Goal: Check status: Check status

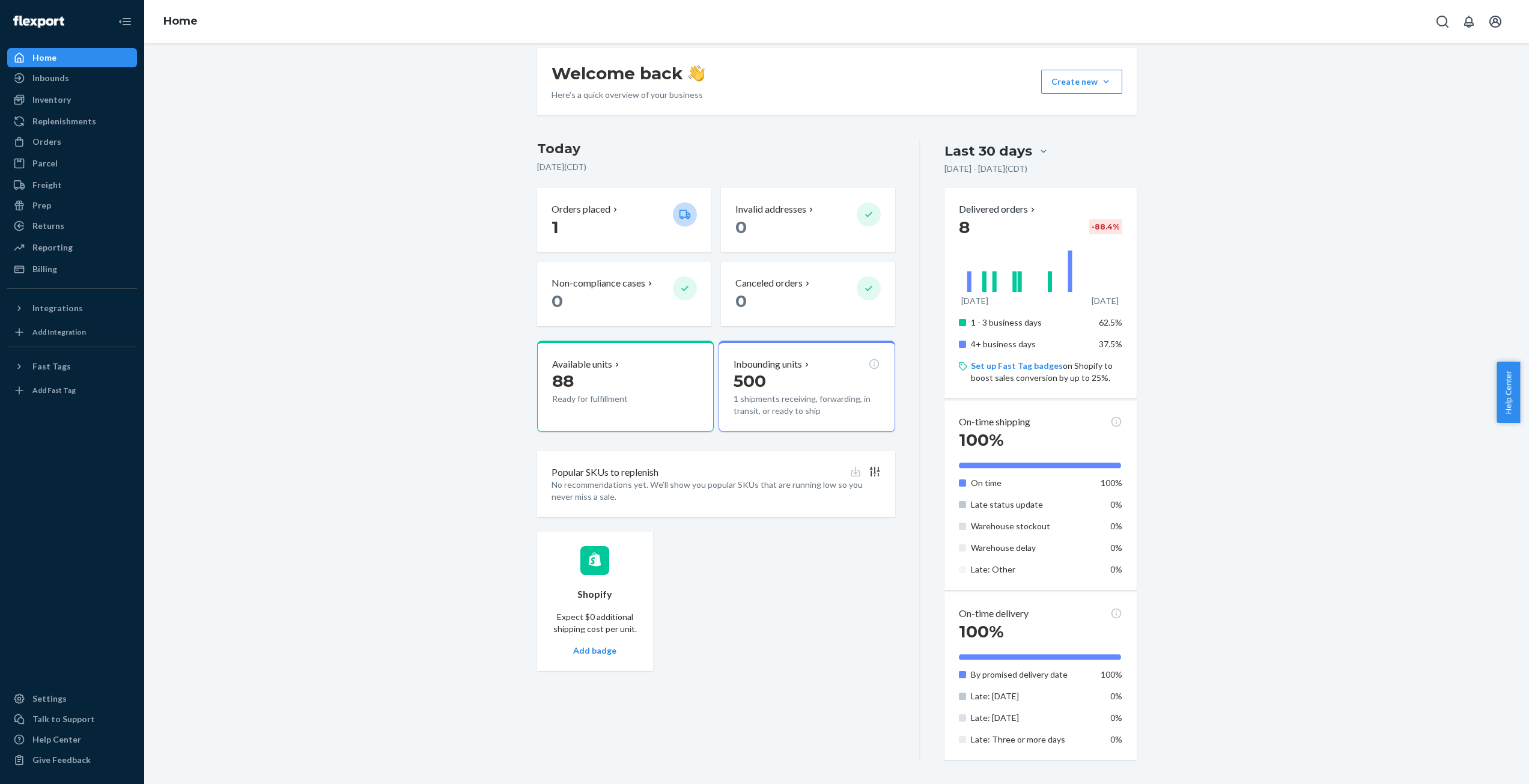
scroll to position [5, 0]
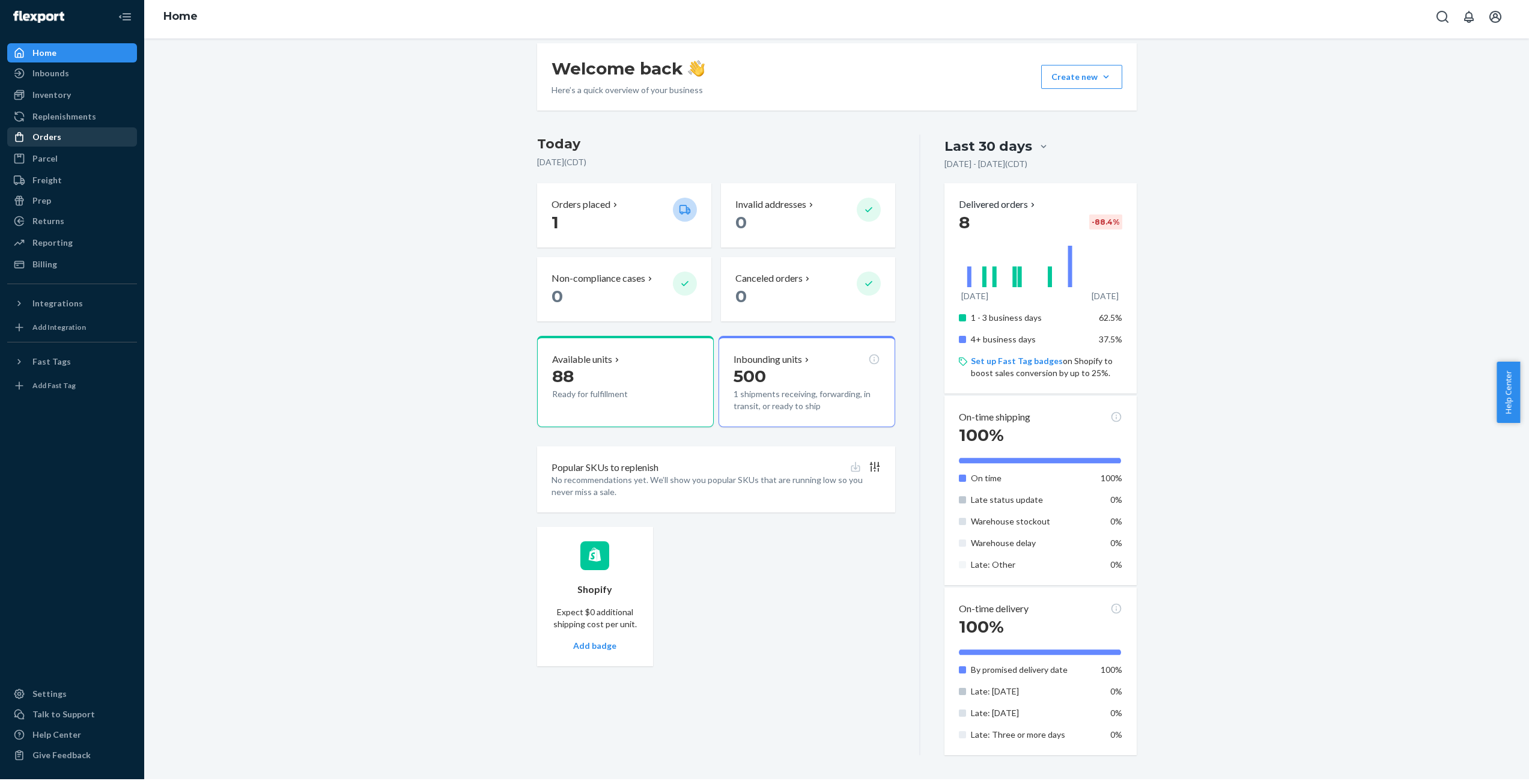
click at [74, 135] on div "Orders" at bounding box center [72, 136] width 127 height 16
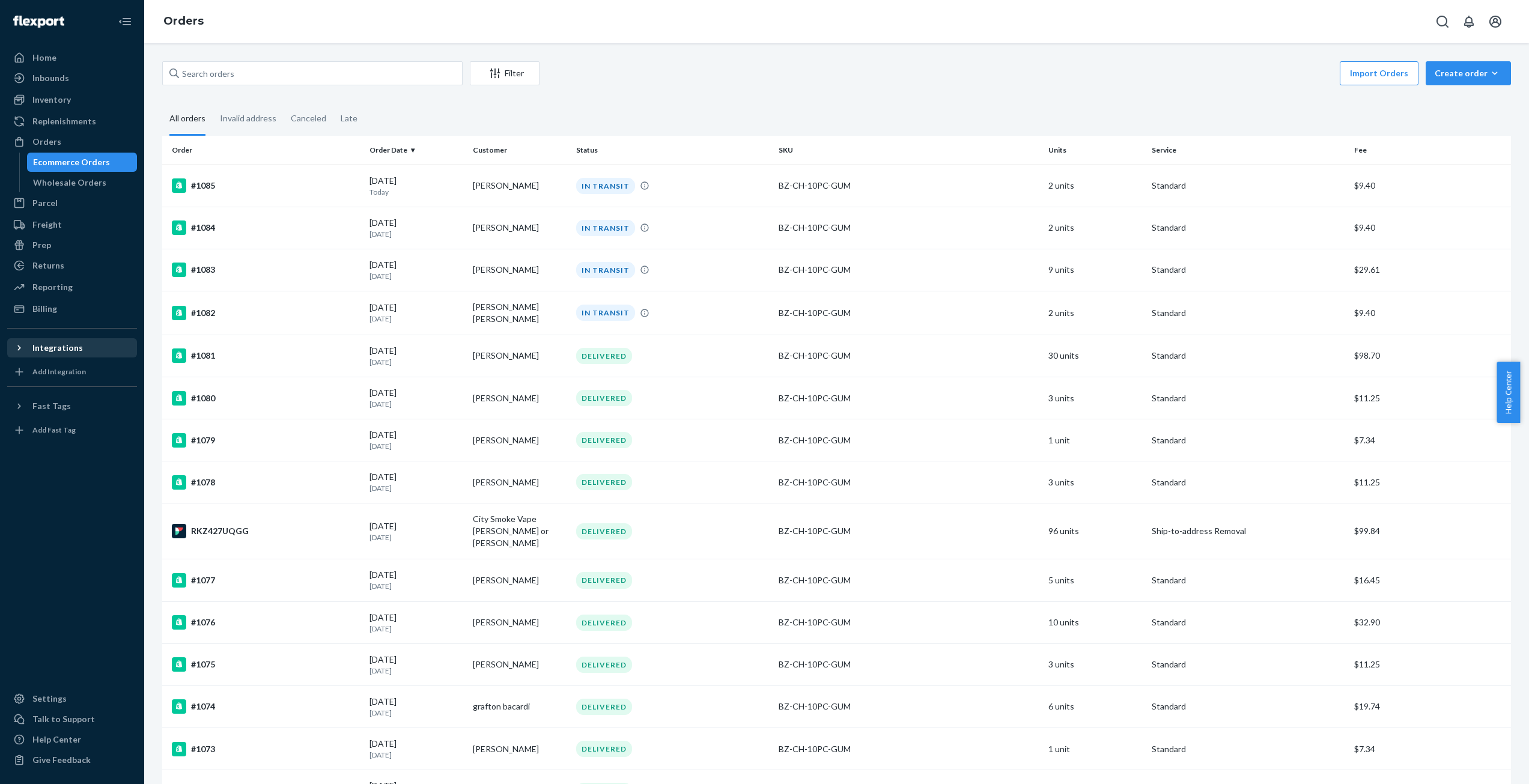
click at [79, 344] on div "Integrations" at bounding box center [72, 347] width 127 height 16
click at [77, 371] on div "Amazon" at bounding box center [72, 367] width 127 height 16
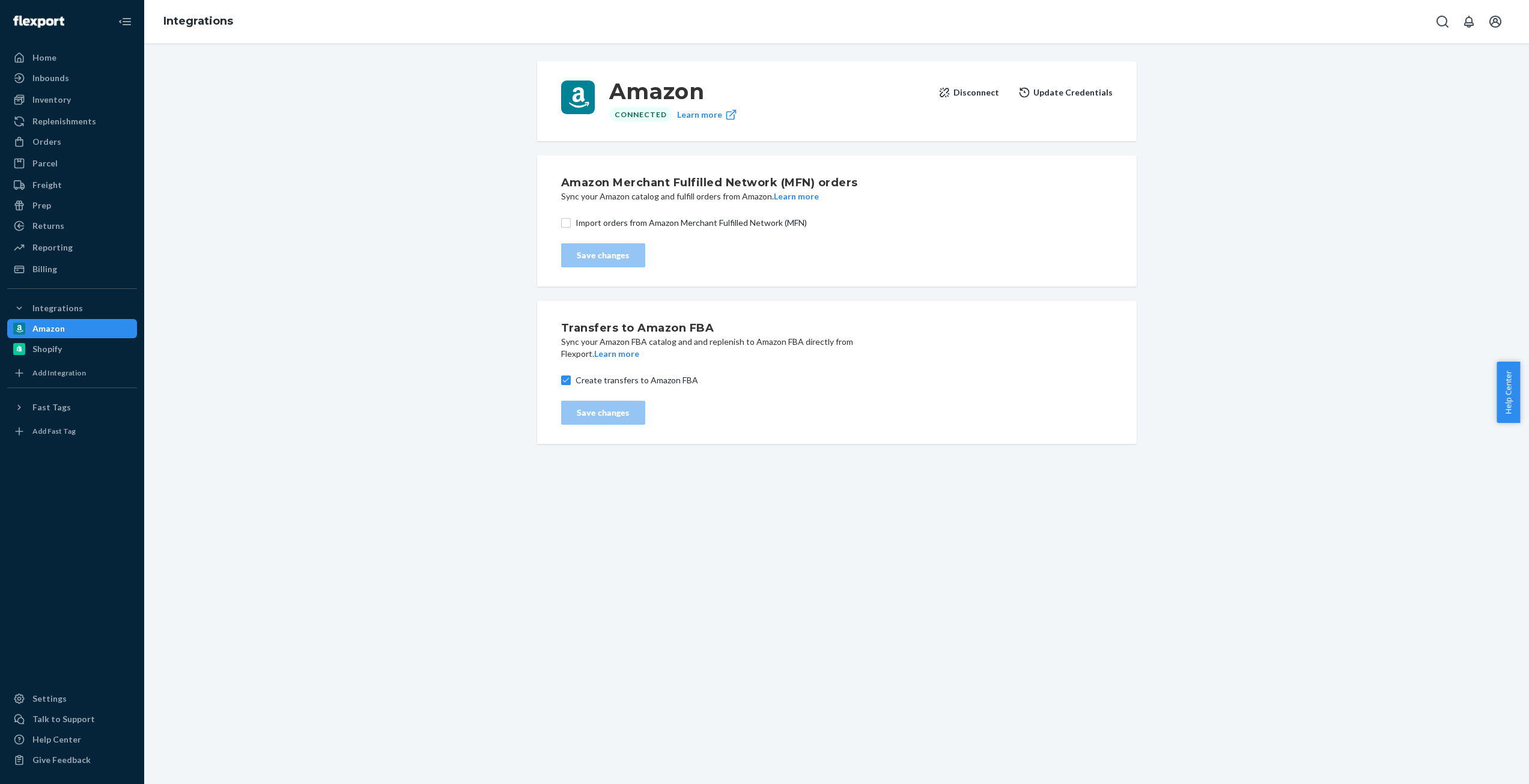
click at [438, 194] on div "Amazon Connected Learn more Disconnect Update Credentials Amazon Merchant Fulfi…" at bounding box center [837, 252] width 1367 height 397
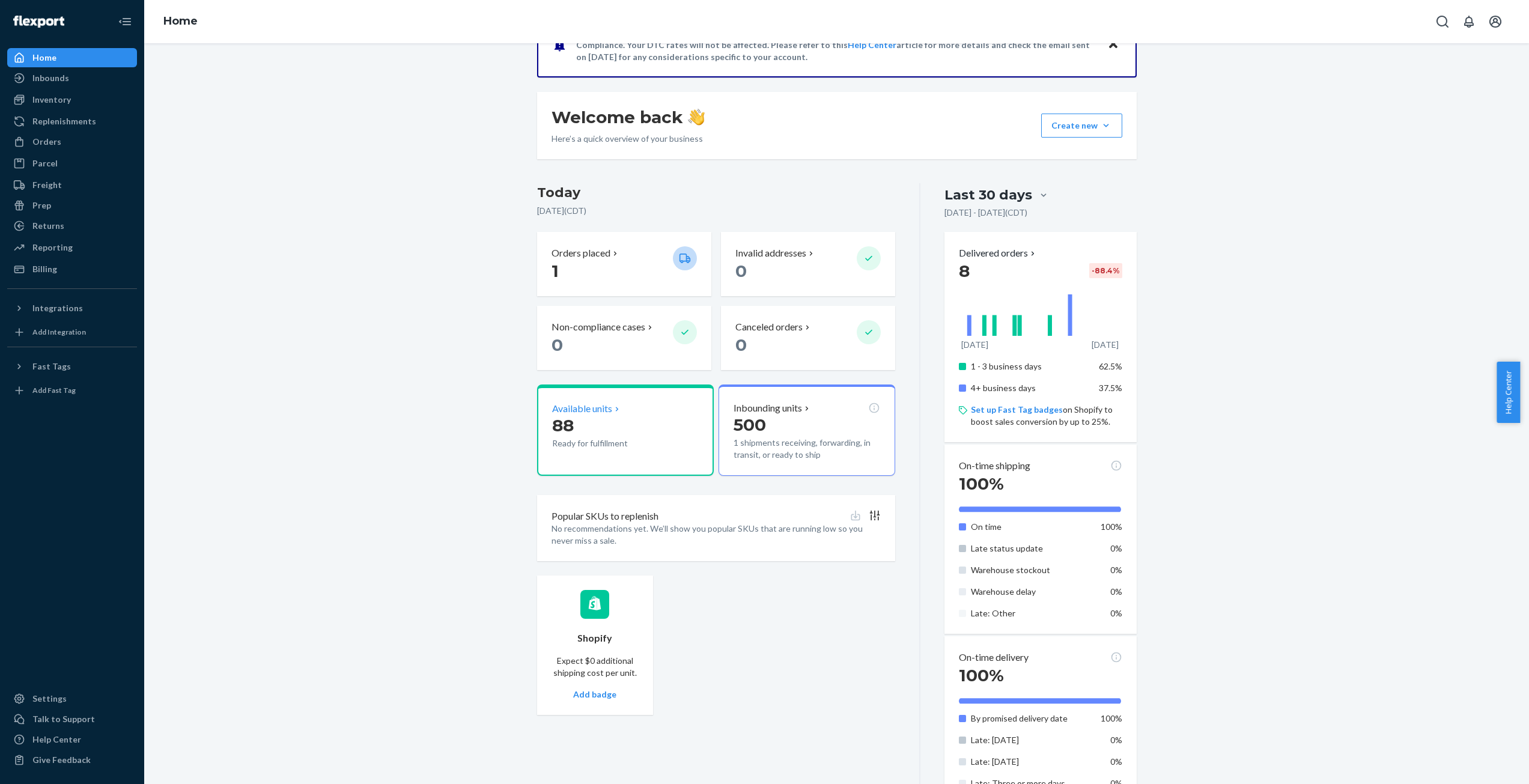
scroll to position [172, 0]
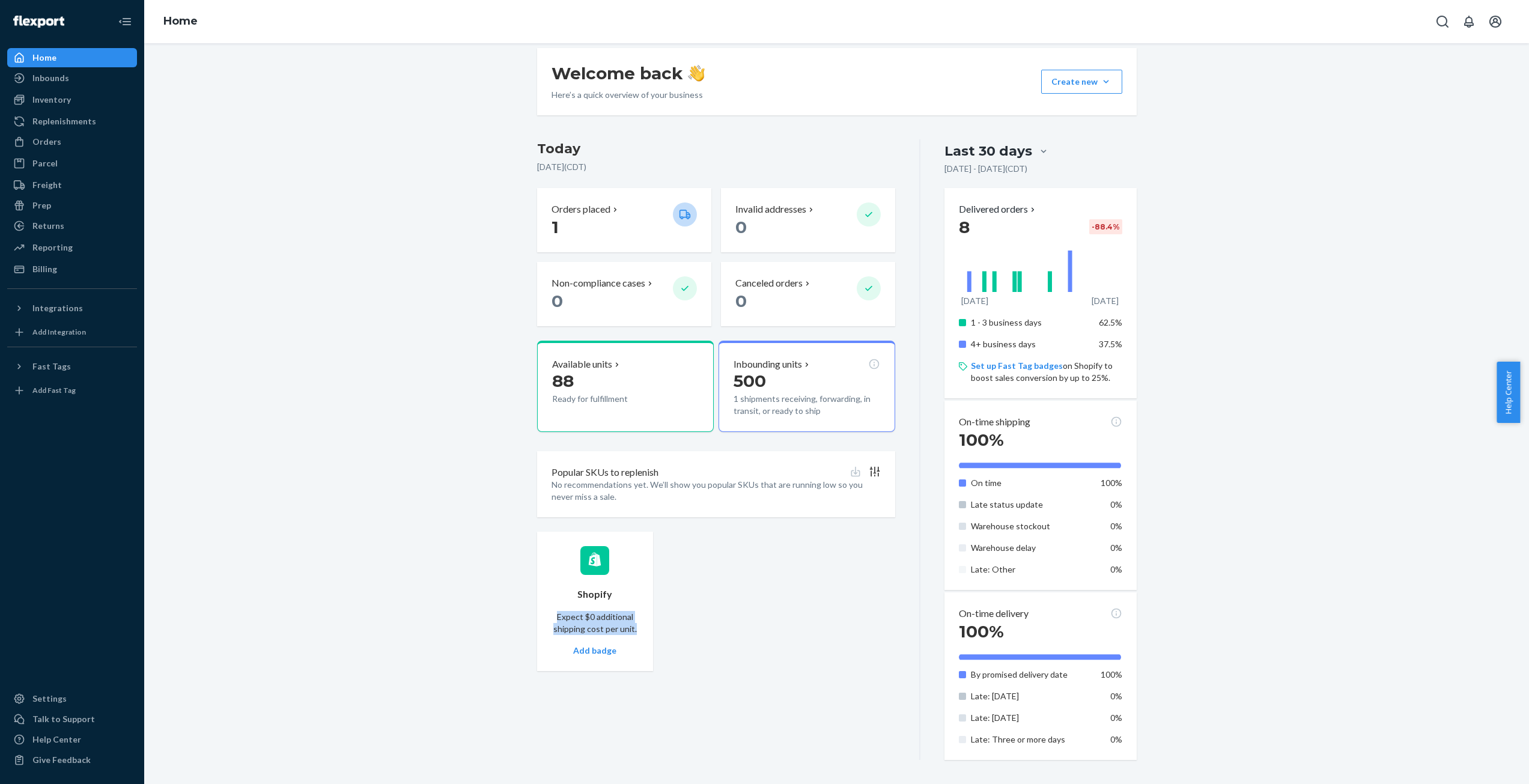
drag, startPoint x: 554, startPoint y: 617, endPoint x: 632, endPoint y: 630, distance: 79.1
click at [632, 630] on p "Expect $0 additional shipping cost per unit." at bounding box center [595, 623] width 87 height 24
click at [771, 571] on div "Shopify Expect $0 additional shipping cost per unit. Add badge" at bounding box center [716, 601] width 359 height 139
drag, startPoint x: 1111, startPoint y: 346, endPoint x: 1089, endPoint y: 324, distance: 31.1
click at [1089, 324] on div "1 - 3 business days 62.5% 4+ business days 37.5% Set up Fast Tag badges on Shop…" at bounding box center [1040, 350] width 163 height 77
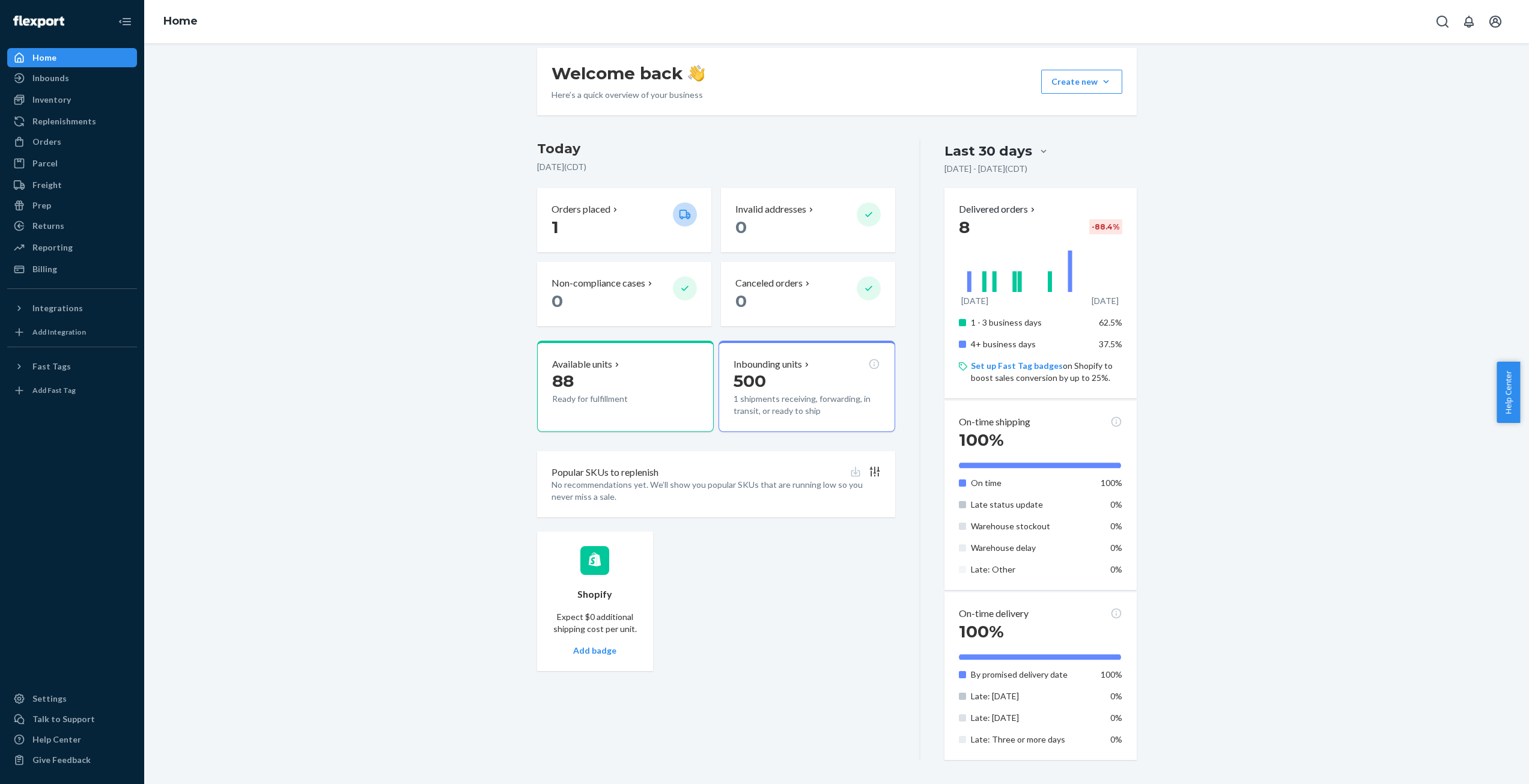
click at [1012, 332] on div "1 - 3 business days 62.5% 4+ business days 37.5% Set up Fast Tag badges on Shop…" at bounding box center [1040, 350] width 163 height 77
click at [84, 100] on div "Inventory" at bounding box center [72, 99] width 127 height 16
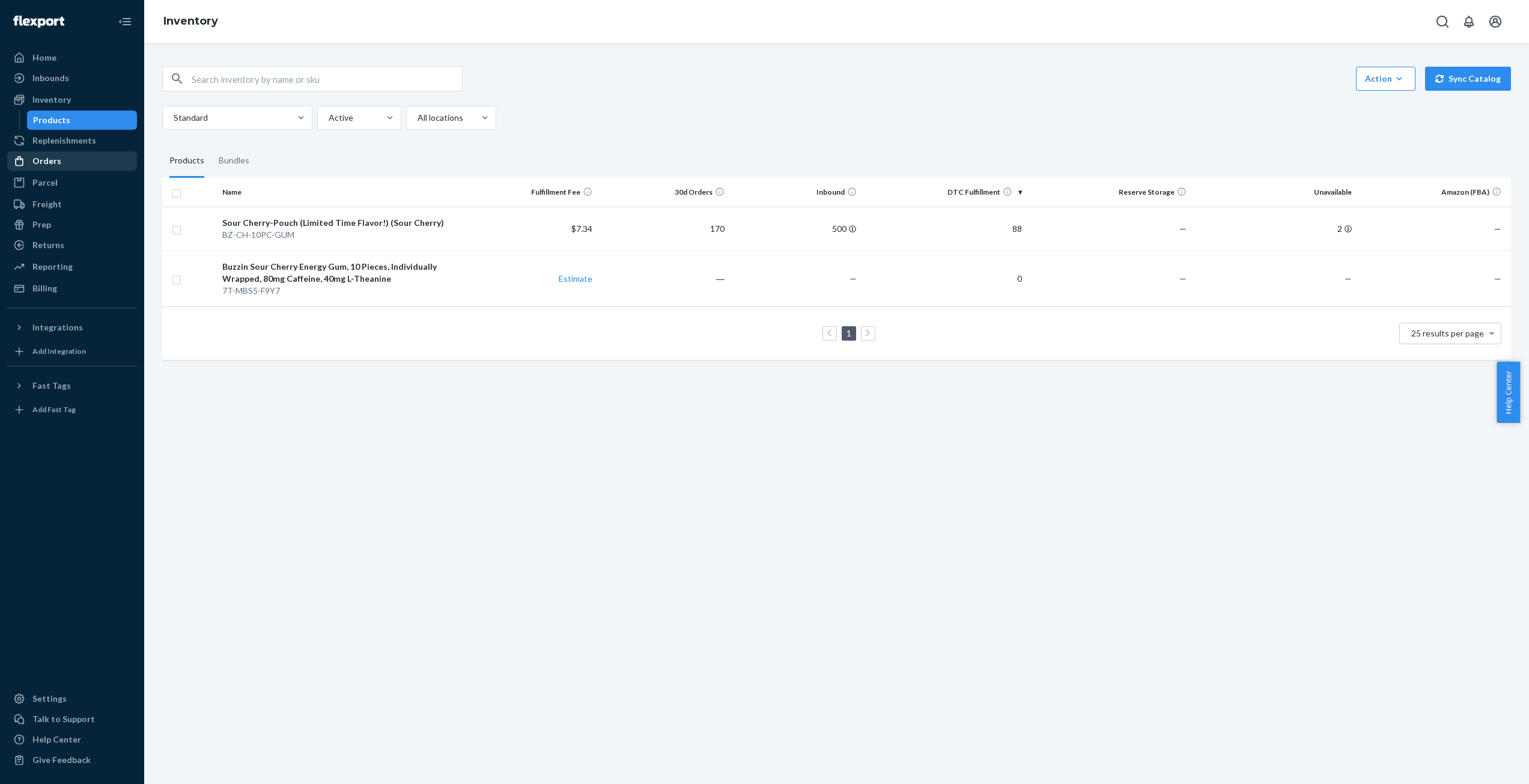
click at [96, 165] on div "Orders" at bounding box center [72, 160] width 127 height 16
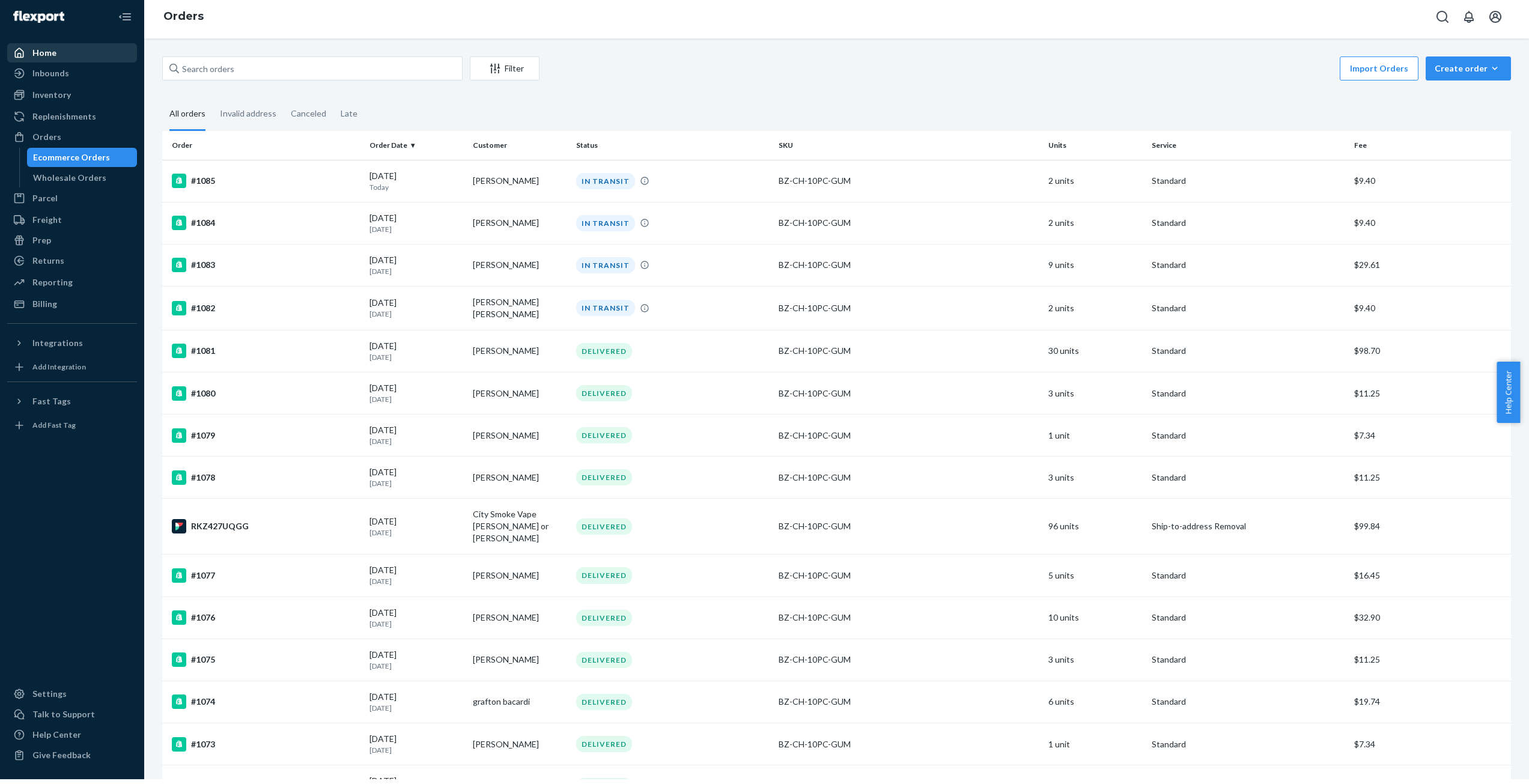
click at [70, 54] on div "Home" at bounding box center [72, 52] width 127 height 16
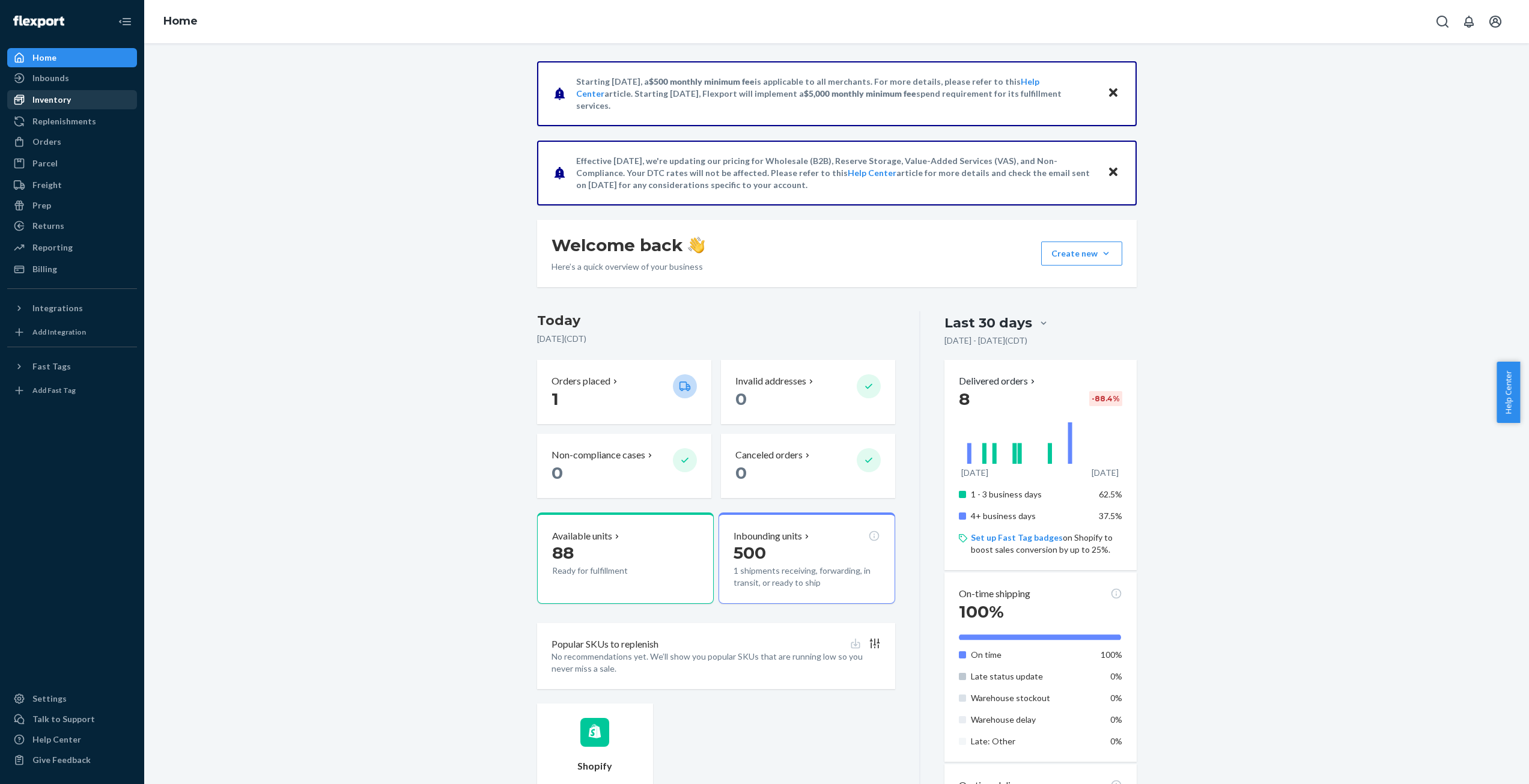
click at [68, 103] on div "Inventory" at bounding box center [51, 100] width 38 height 12
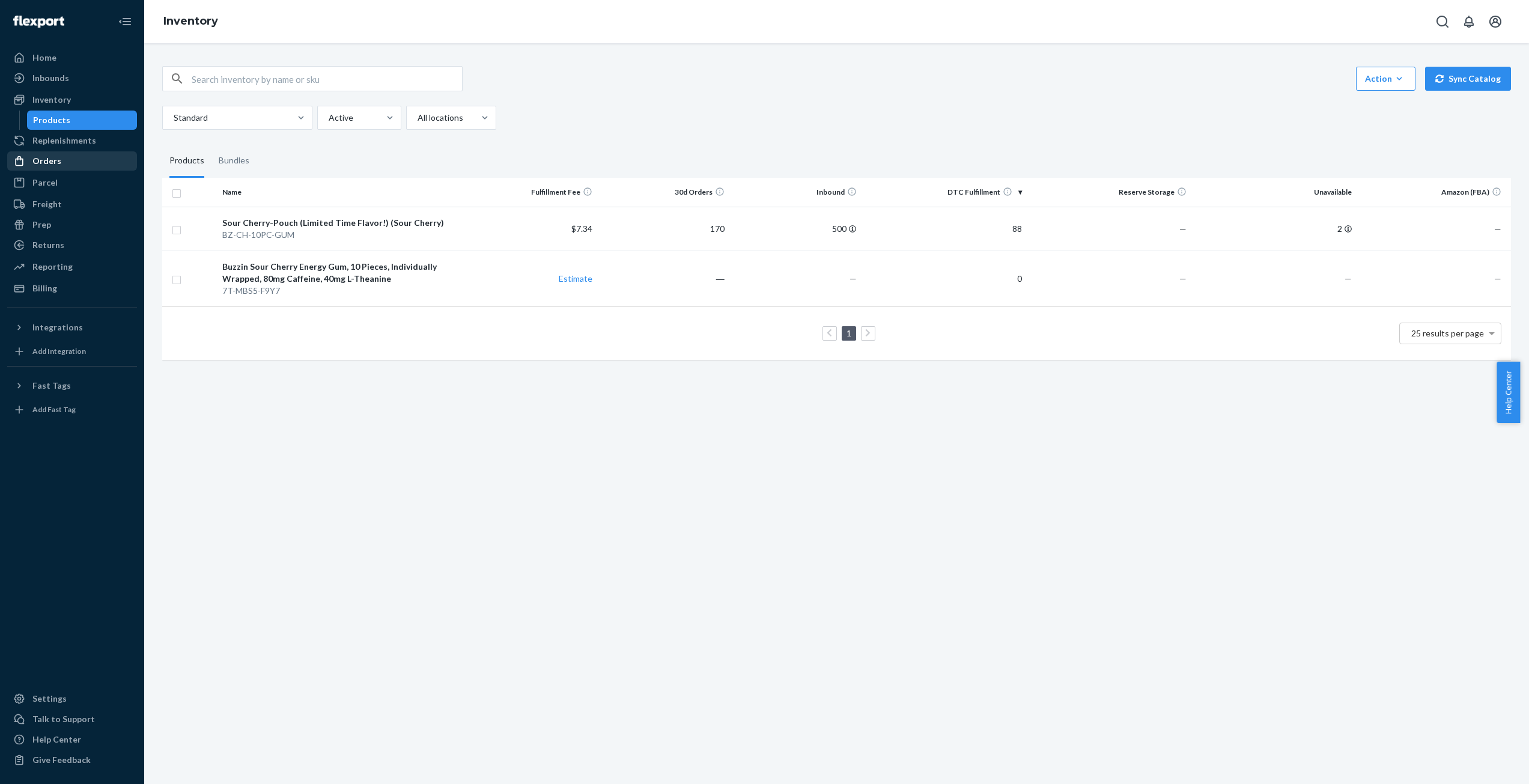
click at [81, 158] on div "Orders" at bounding box center [72, 160] width 127 height 16
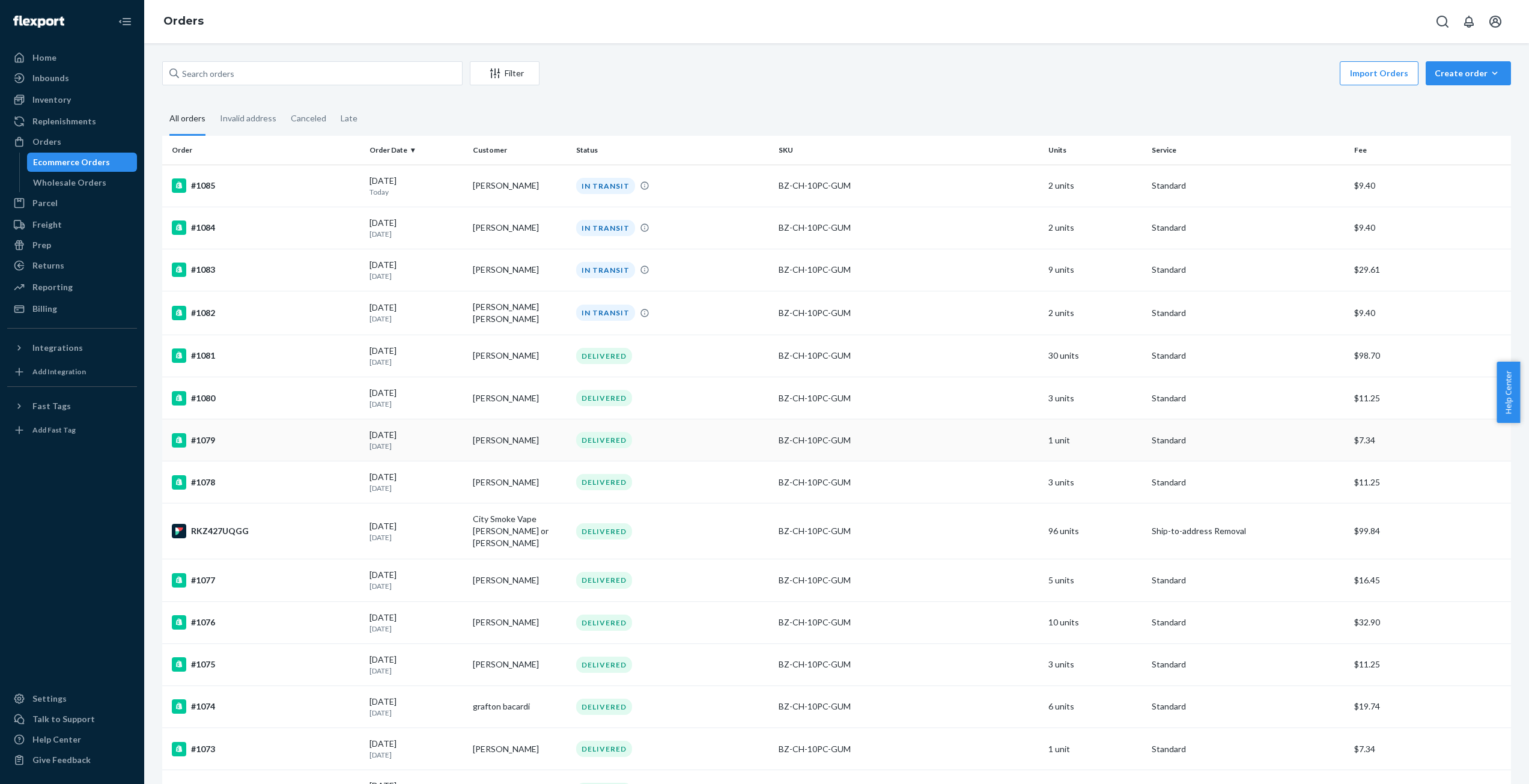
click at [1162, 447] on td "Standard" at bounding box center [1248, 440] width 203 height 42
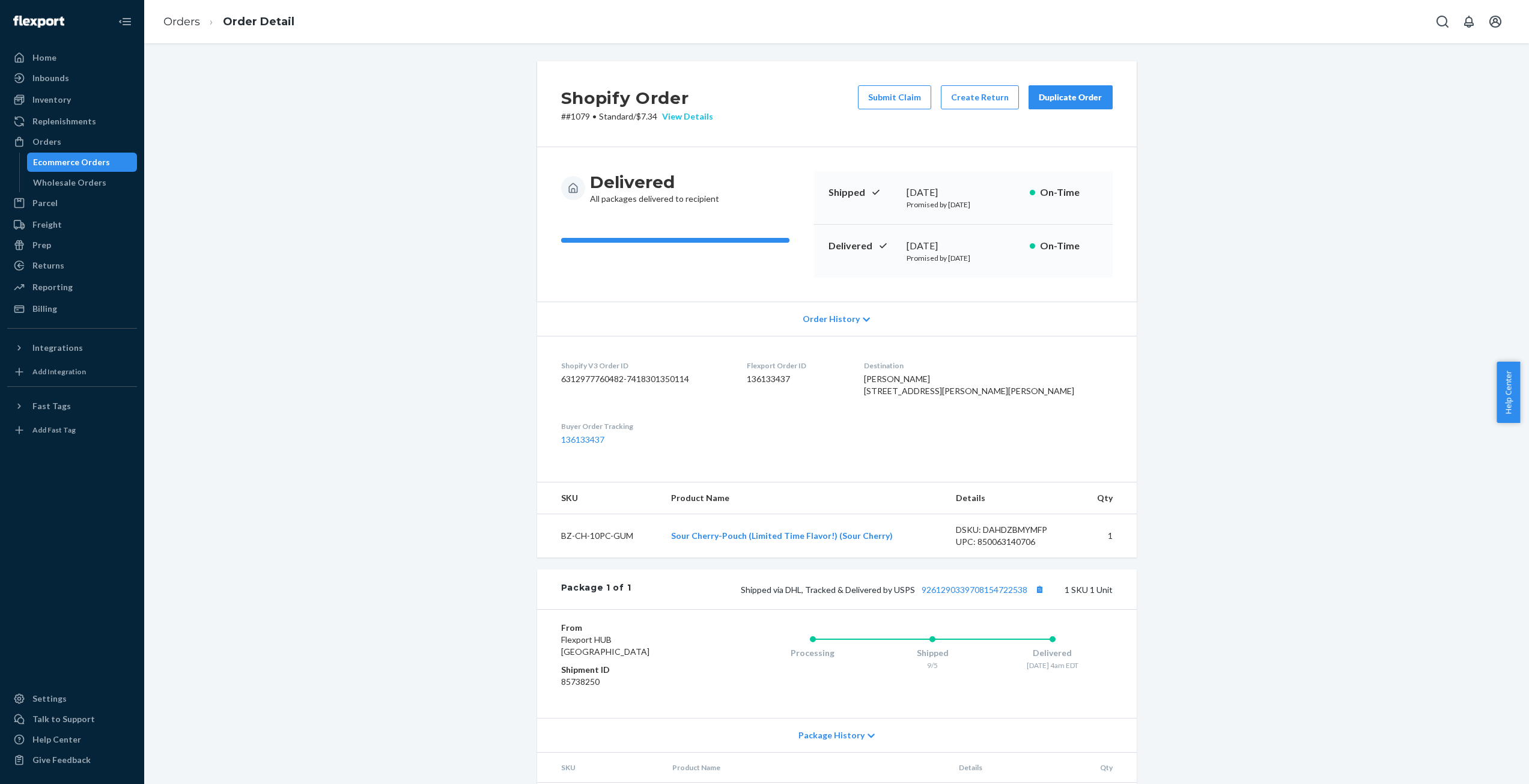
click at [698, 120] on div "View Details" at bounding box center [685, 117] width 55 height 12
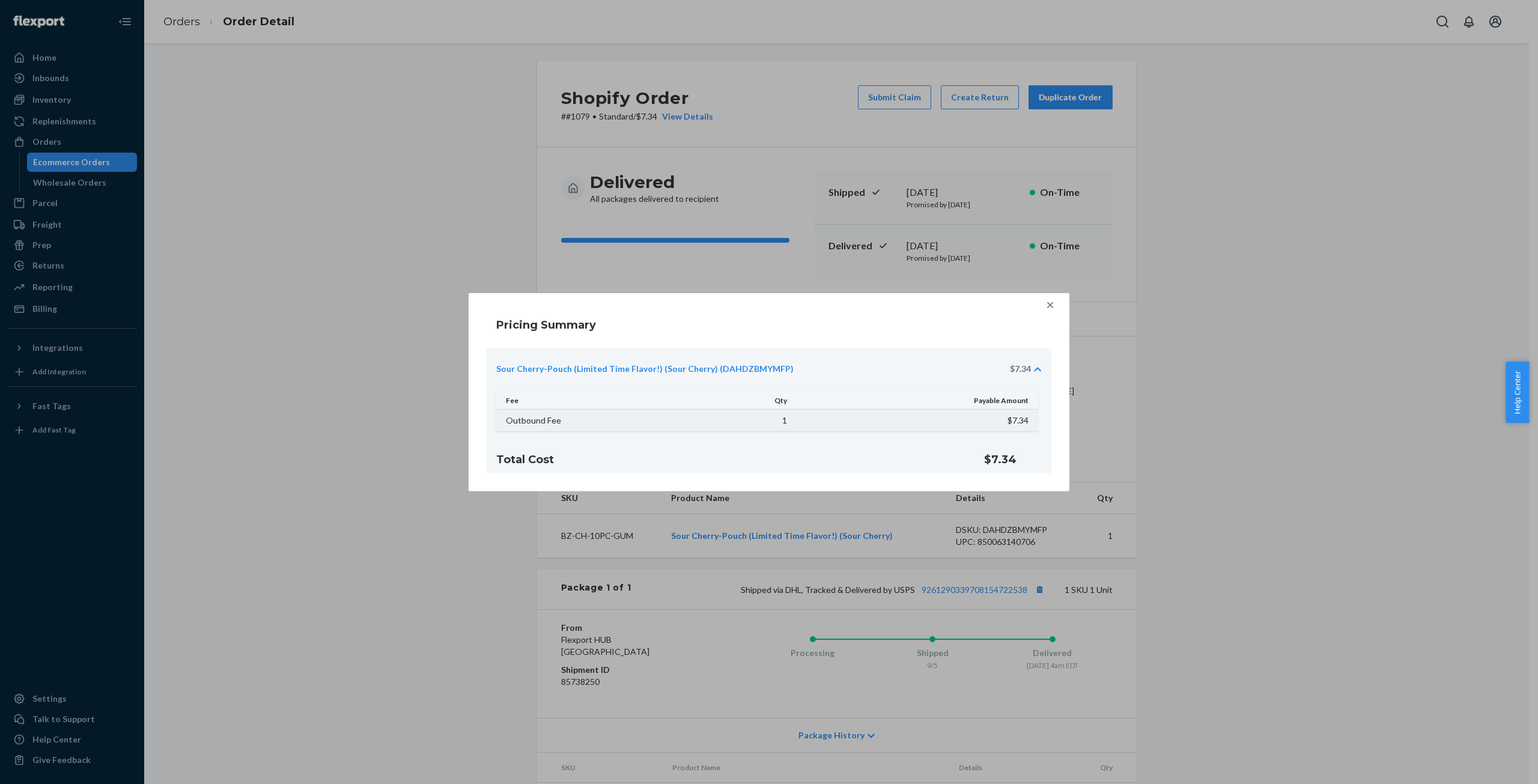
click at [1024, 418] on td "$7.34" at bounding box center [917, 420] width 244 height 23
click at [1048, 308] on icon at bounding box center [1050, 305] width 12 height 12
